Goal: Task Accomplishment & Management: Complete application form

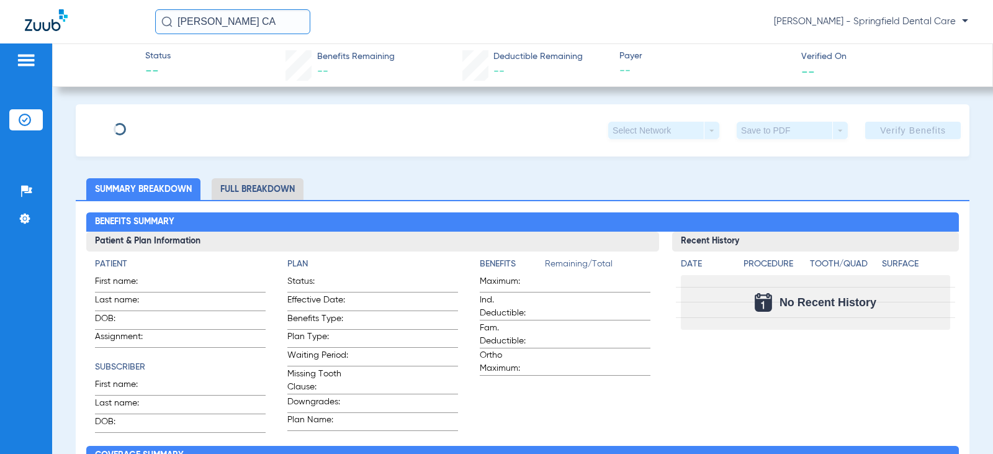
type input "[PERSON_NAME]"
type input "[GEOGRAPHIC_DATA]"
type input "[DATE]"
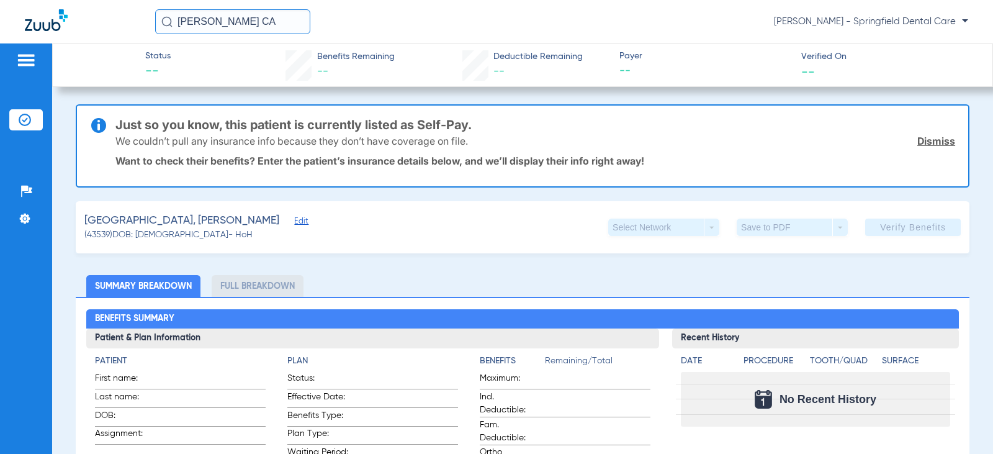
click at [294, 223] on span "Edit" at bounding box center [299, 223] width 11 height 12
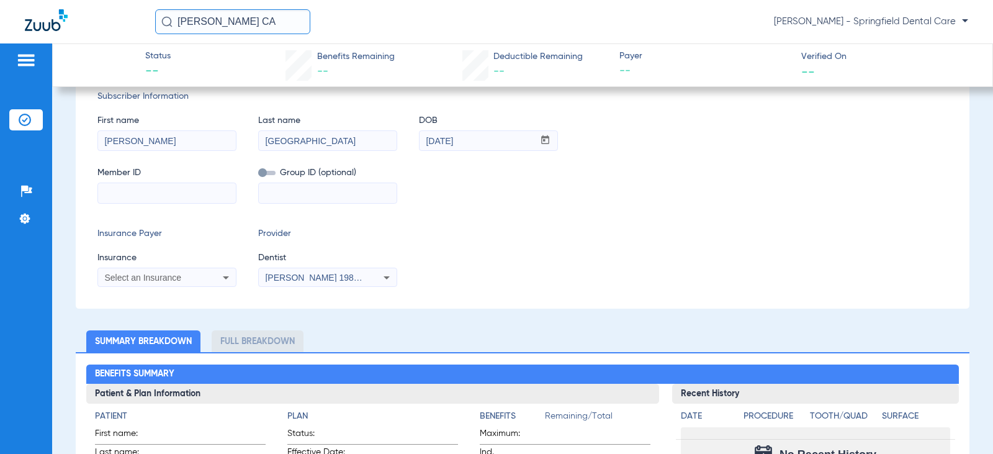
scroll to position [186, 0]
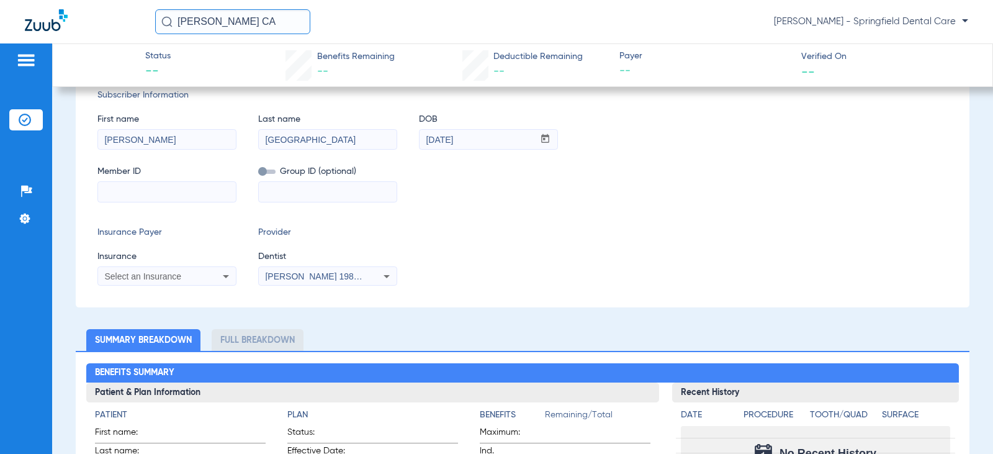
click at [177, 199] on input at bounding box center [167, 192] width 138 height 20
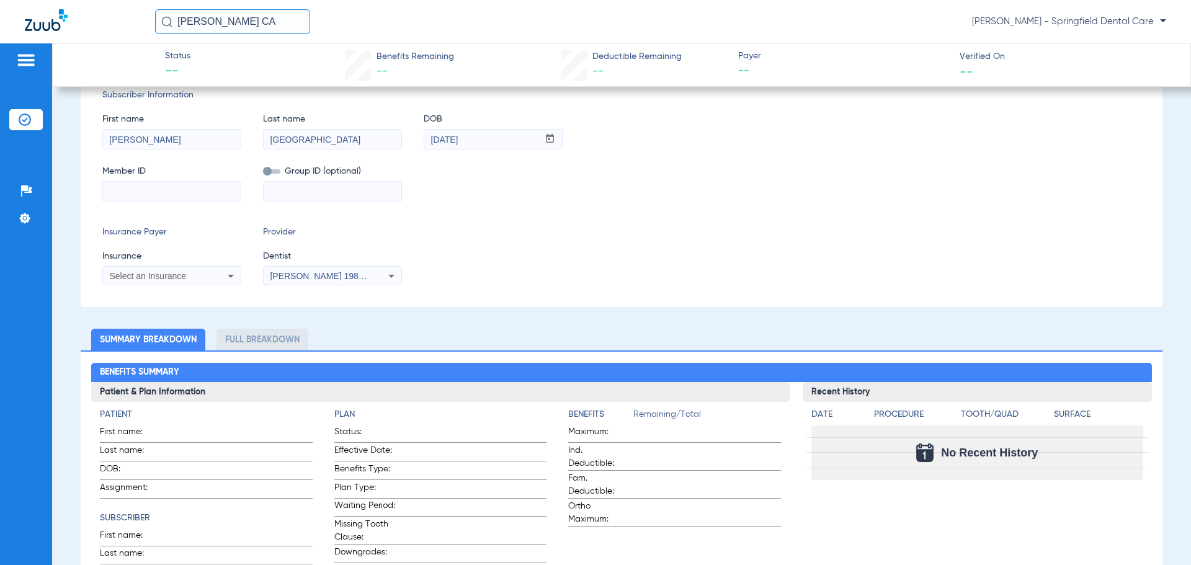
click at [179, 192] on input at bounding box center [172, 192] width 138 height 20
type input "XOF845791314"
click at [339, 195] on input at bounding box center [333, 192] width 138 height 20
click at [161, 282] on div "Select an Insurance" at bounding box center [172, 276] width 138 height 15
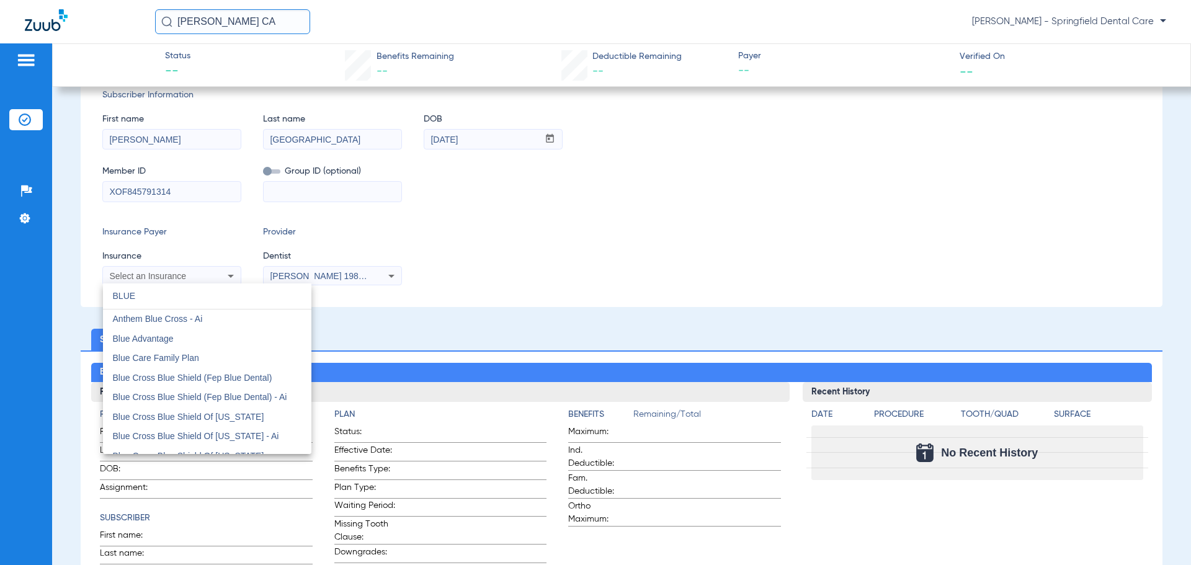
type input "BLUE"
